Goal: Task Accomplishment & Management: Use online tool/utility

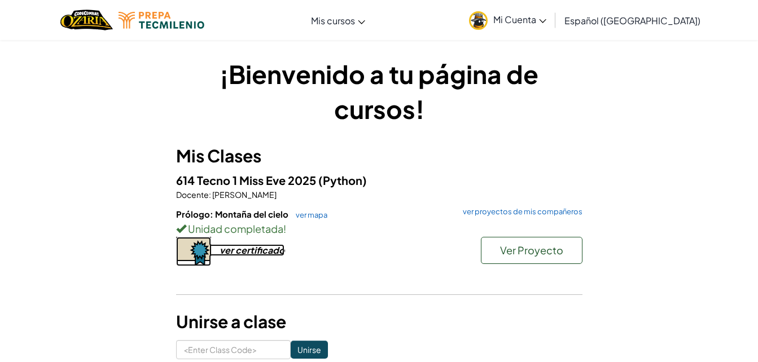
click at [253, 250] on div "ver certificado" at bounding box center [252, 250] width 65 height 12
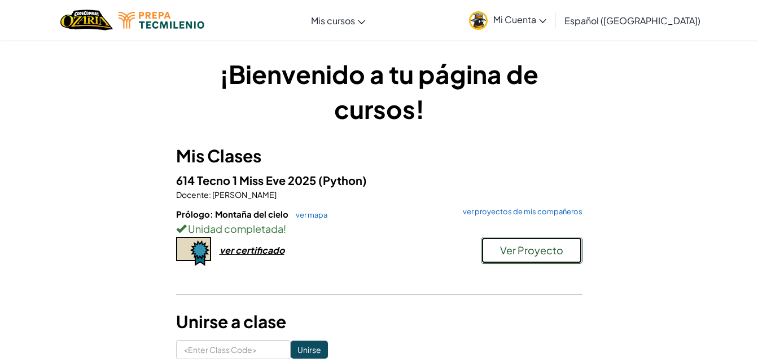
click at [522, 253] on span "Ver Proyecto" at bounding box center [531, 250] width 63 height 13
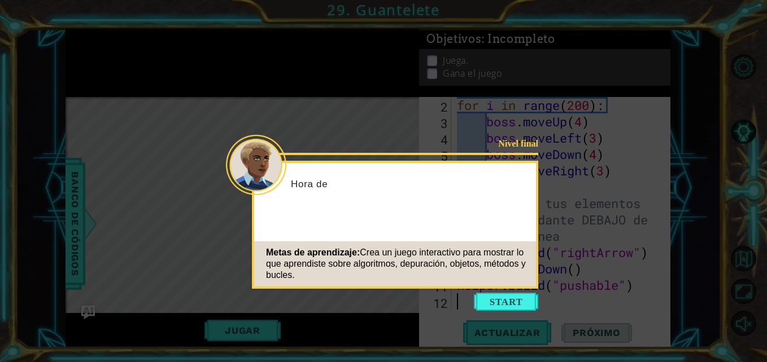
scroll to position [49, 0]
click at [499, 306] on button "Start" at bounding box center [506, 302] width 64 height 18
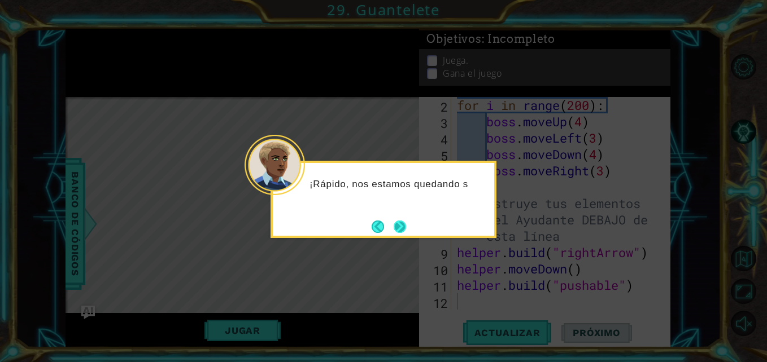
click at [405, 231] on button "Next" at bounding box center [399, 226] width 19 height 19
click at [405, 231] on button "Next" at bounding box center [399, 227] width 14 height 14
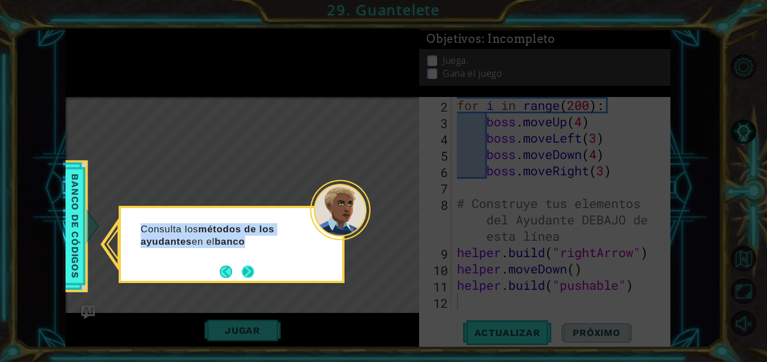
drag, startPoint x: 244, startPoint y: 285, endPoint x: 249, endPoint y: 273, distance: 12.2
click at [249, 273] on body "1 ההההההההההההההההההההההההההההההההההההההההההההההההההההההההההההההההההההההההההההה…" at bounding box center [383, 181] width 767 height 362
click at [249, 273] on button "Next" at bounding box center [247, 271] width 13 height 13
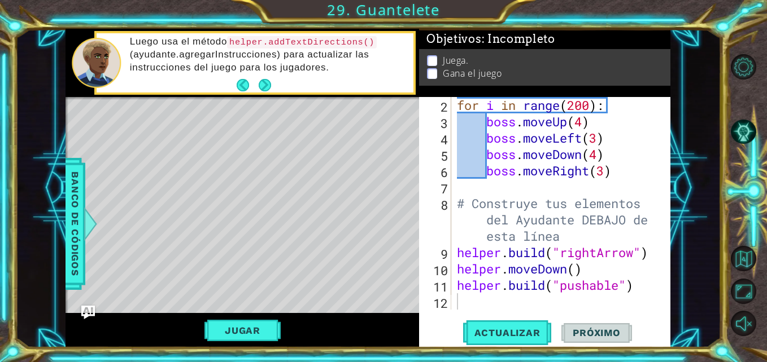
click at [260, 314] on div "Jugar" at bounding box center [241, 330] width 353 height 34
click at [482, 326] on button "Actualizar" at bounding box center [507, 333] width 89 height 25
click at [262, 338] on button "Jugar" at bounding box center [242, 330] width 76 height 21
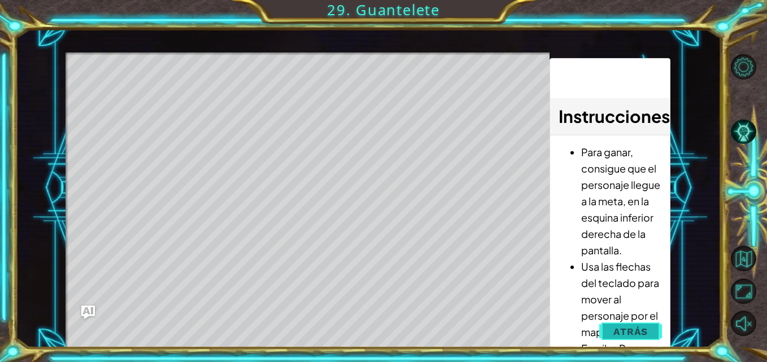
click at [654, 324] on button "Atrás" at bounding box center [630, 332] width 63 height 23
